Goal: Information Seeking & Learning: Learn about a topic

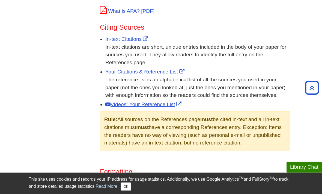
scroll to position [315, 0]
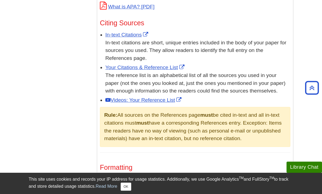
click at [128, 100] on link "Videos: Your Reference List" at bounding box center [143, 100] width 77 height 6
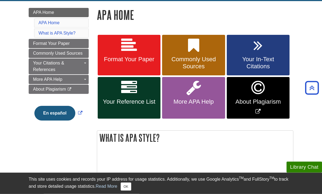
scroll to position [74, 0]
click at [259, 96] on link "About Plagiarism" at bounding box center [258, 98] width 63 height 42
click at [142, 96] on link "Your Reference List" at bounding box center [129, 98] width 63 height 42
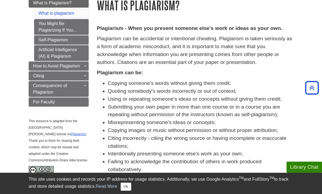
scroll to position [66, 0]
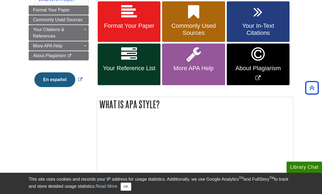
scroll to position [90, 0]
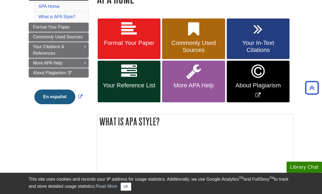
click at [141, 78] on link "Your Reference List" at bounding box center [129, 82] width 63 height 42
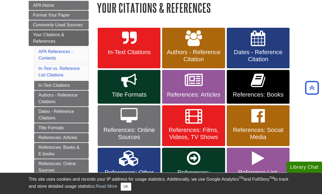
scroll to position [96, 0]
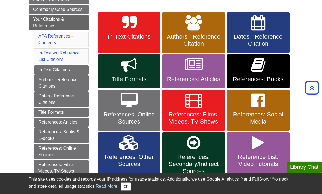
click at [276, 74] on link "References: Books" at bounding box center [258, 72] width 63 height 34
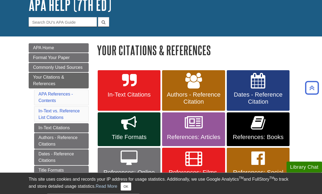
scroll to position [0, 0]
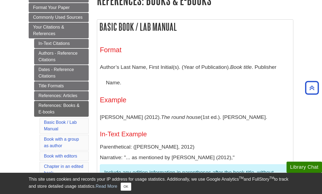
scroll to position [87, 0]
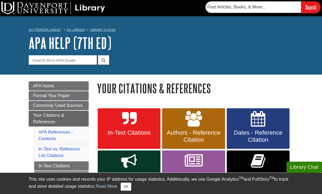
click at [57, 14] on img at bounding box center [53, 7] width 104 height 13
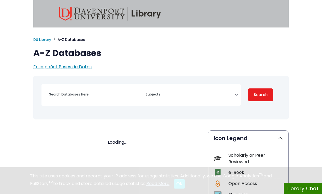
select select "Database Subject Filter"
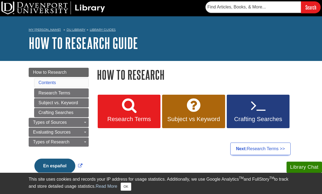
click at [134, 113] on icon at bounding box center [129, 106] width 14 height 16
